Goal: Information Seeking & Learning: Learn about a topic

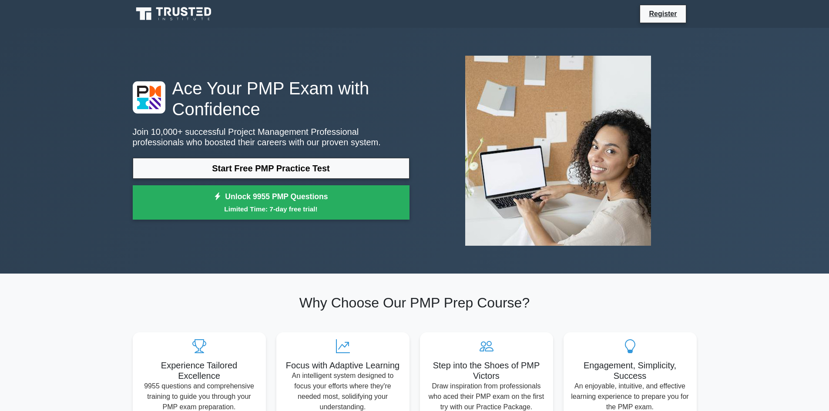
scroll to position [51, 0]
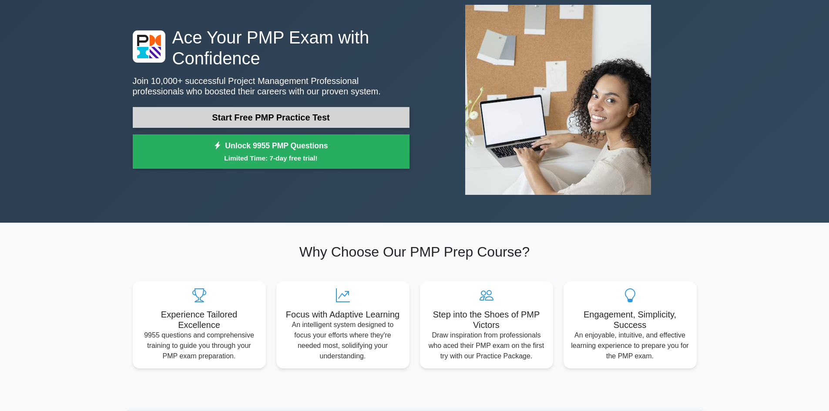
click at [307, 122] on link "Start Free PMP Practice Test" at bounding box center [271, 117] width 277 height 21
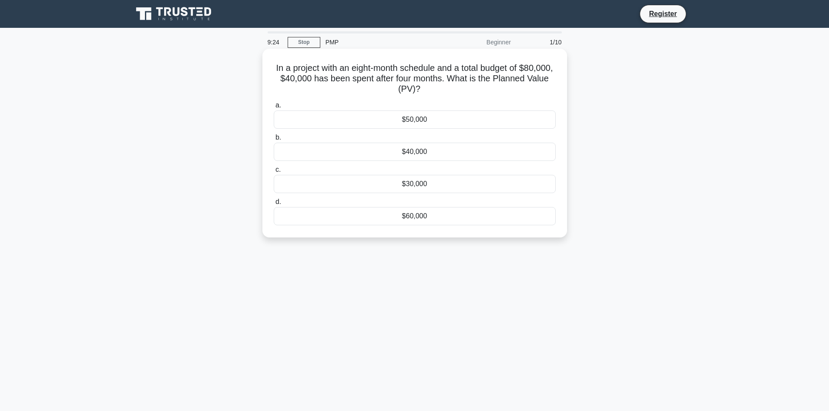
click at [437, 153] on div "$40,000" at bounding box center [415, 152] width 282 height 18
click at [274, 141] on input "b. $40,000" at bounding box center [274, 138] width 0 height 6
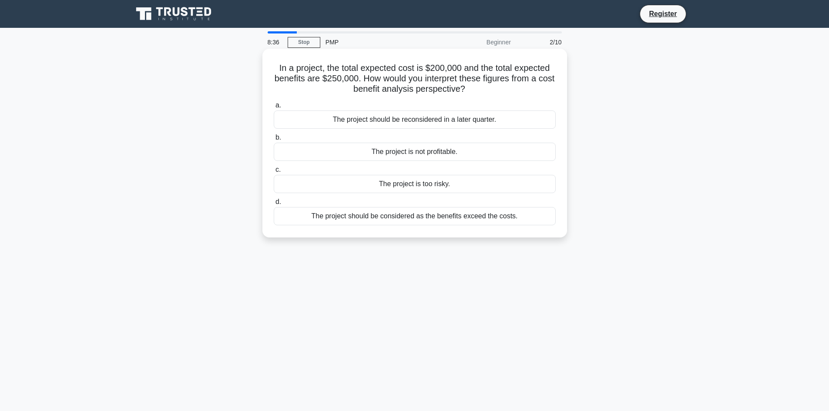
click at [461, 153] on div "The project is not profitable." at bounding box center [415, 152] width 282 height 18
click at [274, 141] on input "b. The project is not profitable." at bounding box center [274, 138] width 0 height 6
